Goal: Task Accomplishment & Management: Manage account settings

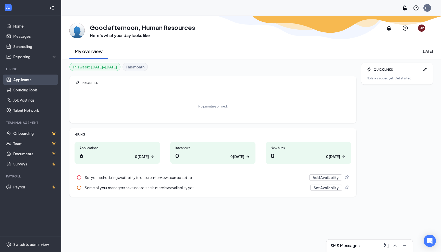
click at [26, 82] on link "Applicants" at bounding box center [35, 80] width 44 height 10
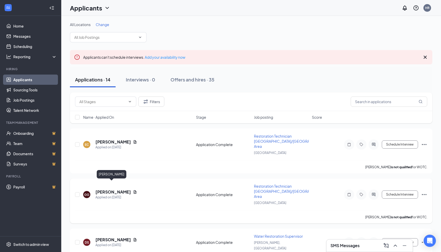
click at [109, 189] on h5 "[PERSON_NAME]" at bounding box center [113, 192] width 35 height 6
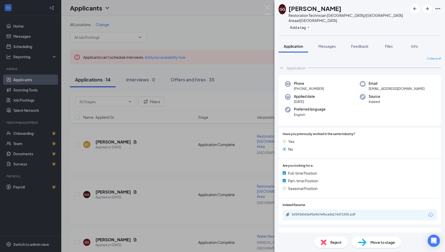
click at [428, 212] on icon "Download" at bounding box center [431, 215] width 6 height 6
click at [89, 88] on div "GG [PERSON_NAME] Restoration Technician [GEOGRAPHIC_DATA]/Pullman Area at [GEOG…" at bounding box center [222, 126] width 445 height 252
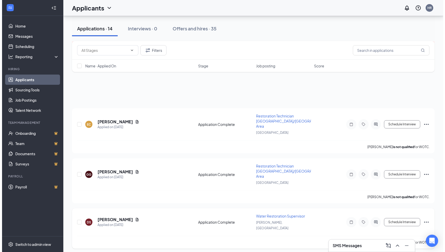
scroll to position [102, 0]
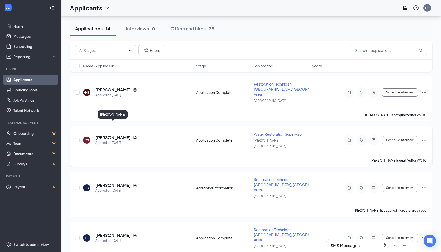
click at [105, 135] on h5 "[PERSON_NAME]" at bounding box center [113, 138] width 35 height 6
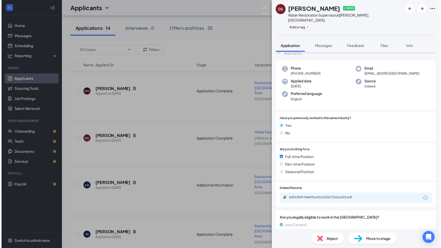
scroll to position [26, 0]
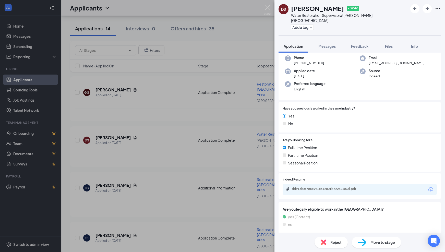
click at [428, 186] on icon "Download" at bounding box center [431, 189] width 6 height 6
drag, startPoint x: 158, startPoint y: 124, endPoint x: 151, endPoint y: 158, distance: 35.1
click at [159, 123] on div "DS [PERSON_NAME] ✔ WOTC Water Restoration Supervisor at [GEOGRAPHIC_DATA], ID A…" at bounding box center [222, 126] width 445 height 252
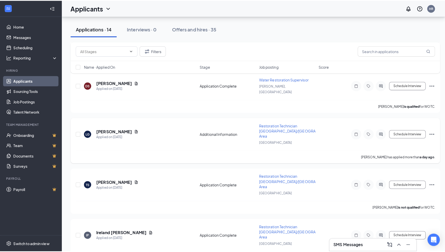
scroll to position [179, 0]
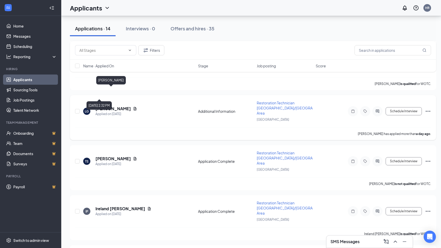
click at [109, 106] on h5 "[PERSON_NAME]" at bounding box center [113, 109] width 35 height 6
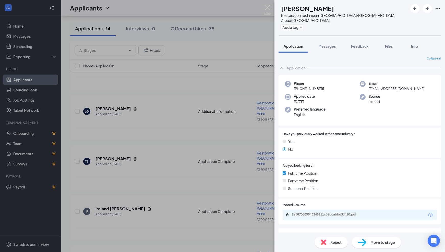
click at [425, 210] on div "9e5870589846348211c32bcabbd33410.pdf" at bounding box center [360, 215] width 154 height 11
click at [428, 212] on icon "Download" at bounding box center [431, 215] width 6 height 6
